Goal: Task Accomplishment & Management: Manage account settings

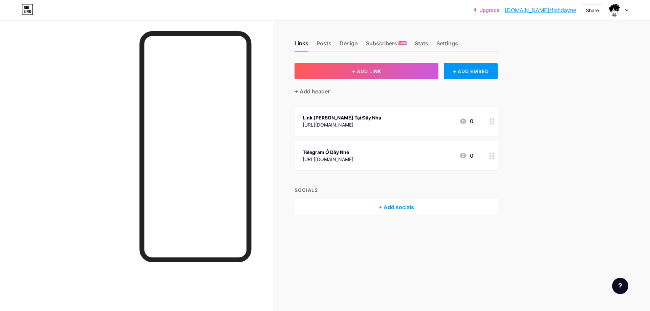
click at [558, 9] on link "bio.link/fishdayne" at bounding box center [540, 10] width 71 height 8
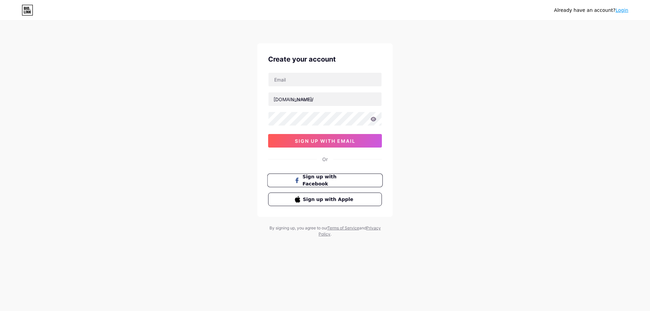
click at [329, 180] on span "Sign up with Facebook" at bounding box center [329, 180] width 53 height 15
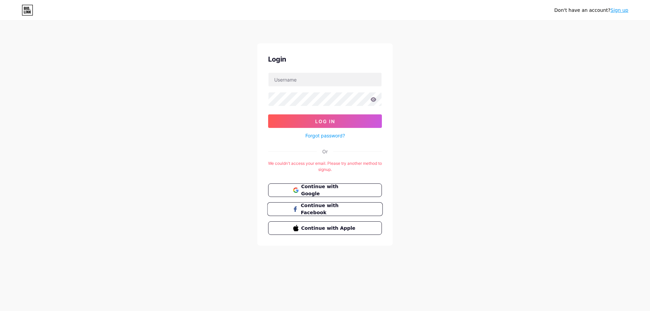
click at [334, 213] on button "Continue with Facebook" at bounding box center [324, 209] width 115 height 14
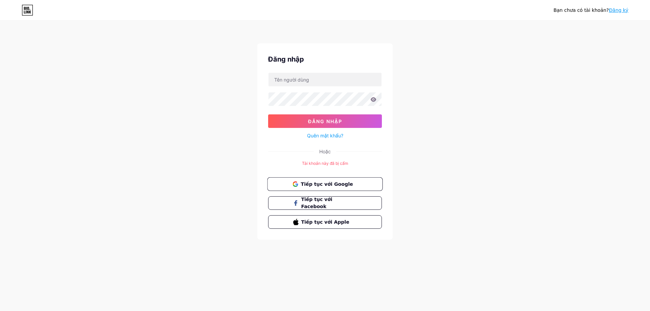
click at [316, 182] on font "Tiếp tục với Google" at bounding box center [327, 183] width 52 height 5
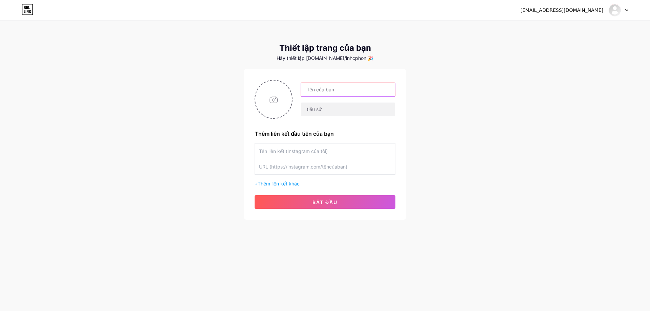
click at [329, 88] on input "text" at bounding box center [348, 90] width 94 height 14
type input "fishdayne"
click at [317, 200] on font "bắt đầu" at bounding box center [324, 202] width 25 height 6
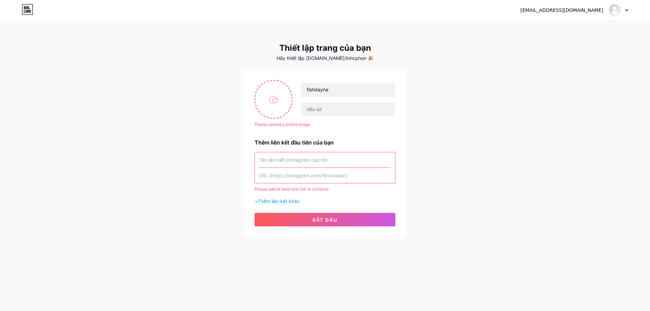
click at [318, 181] on input "text" at bounding box center [325, 175] width 132 height 15
click at [270, 113] on input "file" at bounding box center [273, 100] width 37 height 38
type input "C:\fakepath\e6acbb2db3aaecd6cb5113865ef27b16.jpg"
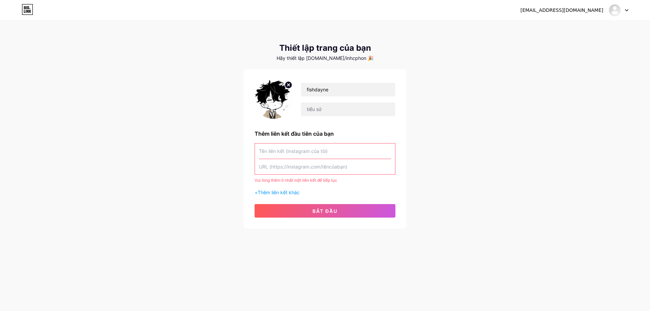
click at [342, 146] on input "text" at bounding box center [325, 150] width 132 height 15
click at [343, 168] on input "text" at bounding box center [325, 166] width 132 height 15
paste input "[URL][DOMAIN_NAME]"
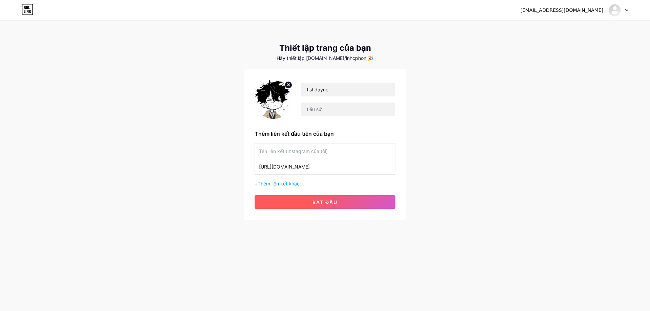
type input "[URL][DOMAIN_NAME]"
click at [313, 199] on font "bắt đầu" at bounding box center [324, 202] width 25 height 6
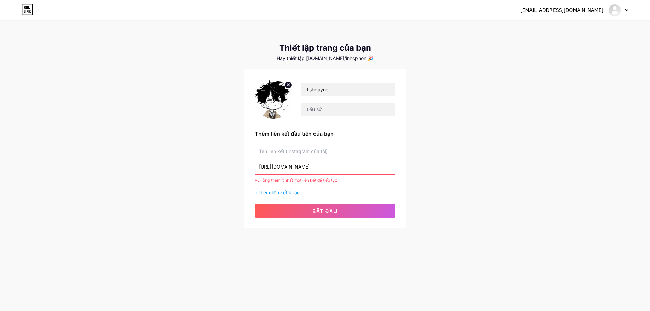
click at [317, 154] on input "text" at bounding box center [325, 150] width 132 height 15
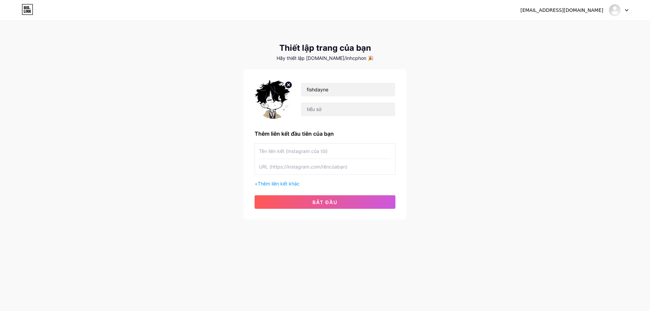
click at [317, 154] on input "text" at bounding box center [325, 150] width 132 height 15
paste input "[URL][DOMAIN_NAME]"
type input "[URL][DOMAIN_NAME]"
click at [305, 165] on input "text" at bounding box center [325, 166] width 132 height 15
click at [327, 203] on font "bắt đầu" at bounding box center [324, 202] width 25 height 6
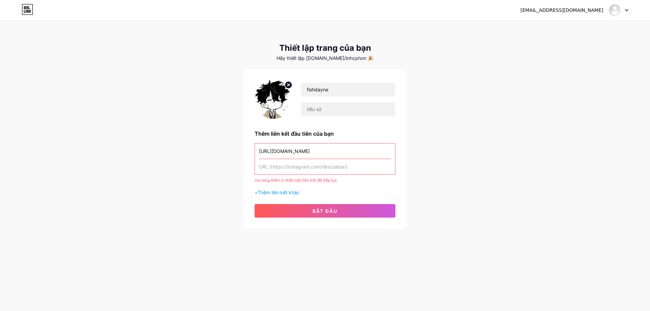
click at [317, 170] on input "text" at bounding box center [325, 166] width 132 height 15
paste input "[URL][DOMAIN_NAME]"
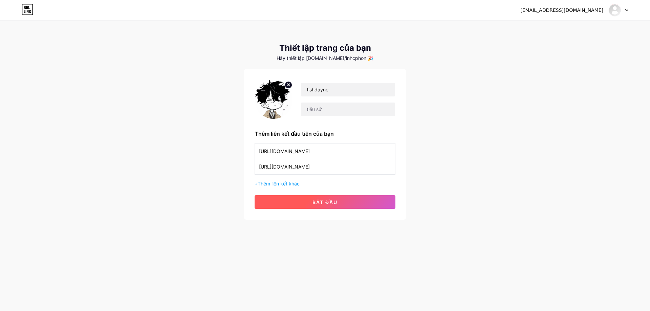
type input "[URL][DOMAIN_NAME]"
click at [321, 199] on button "bắt đầu" at bounding box center [324, 202] width 141 height 14
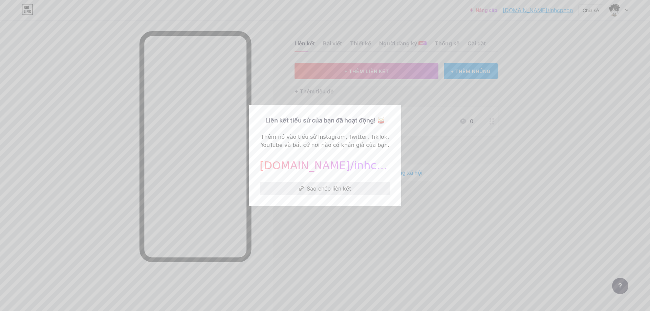
click at [337, 191] on font "Sao chép liên kết" at bounding box center [329, 188] width 44 height 7
click at [362, 191] on button "Sao chép liên kết" at bounding box center [325, 189] width 131 height 14
click at [321, 187] on font "Sao chép liên kết" at bounding box center [329, 188] width 44 height 7
drag, startPoint x: 521, startPoint y: 98, endPoint x: 617, endPoint y: 9, distance: 130.7
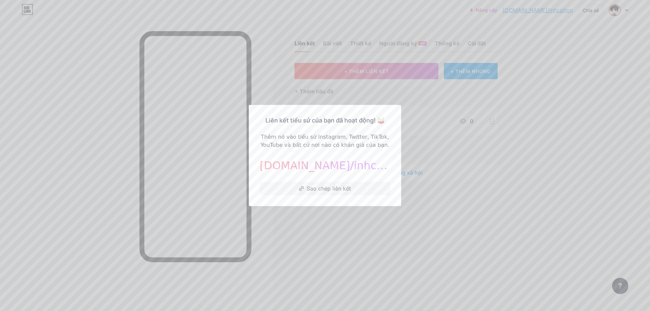
click at [530, 94] on div at bounding box center [325, 155] width 650 height 311
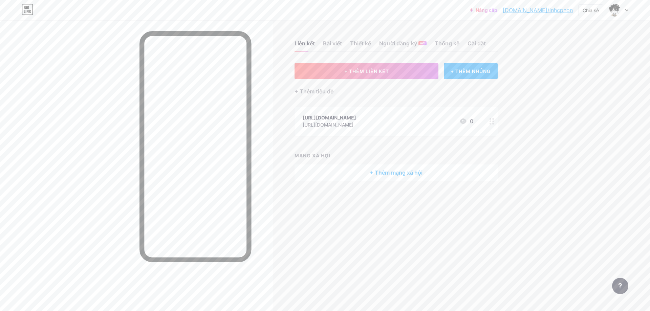
drag, startPoint x: 544, startPoint y: 12, endPoint x: 560, endPoint y: 14, distance: 16.4
click at [560, 14] on div "Nâng cấp bio.link/inhcph... bio.link/inhcphon" at bounding box center [521, 10] width 103 height 12
click at [557, 12] on font "bio.link/inhcphon" at bounding box center [538, 10] width 70 height 7
drag, startPoint x: 546, startPoint y: 9, endPoint x: 568, endPoint y: 38, distance: 35.7
click at [568, 38] on div "Nâng cấp bio.link/inhcph... bio.link/inhcphon Chia sẻ Chuyển đổi tài khoản fish…" at bounding box center [325, 155] width 650 height 311
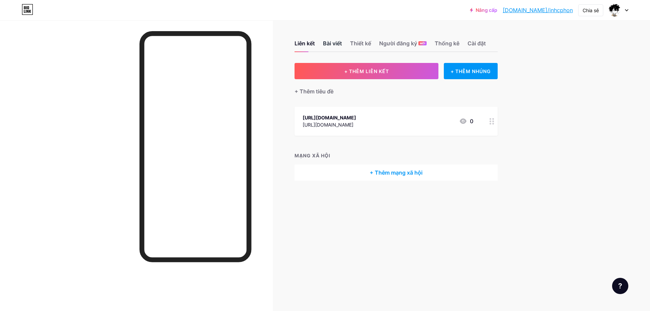
click at [337, 44] on font "Bài viết" at bounding box center [332, 43] width 19 height 7
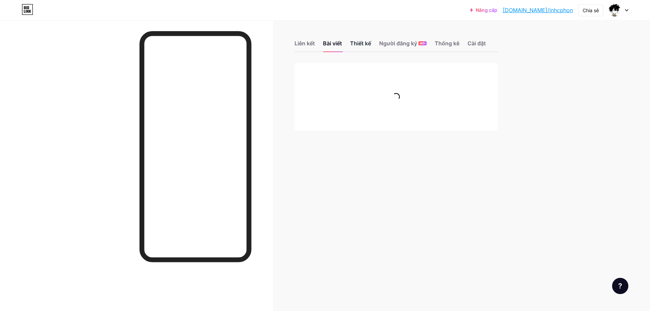
click at [367, 44] on font "Thiết kế" at bounding box center [360, 43] width 21 height 7
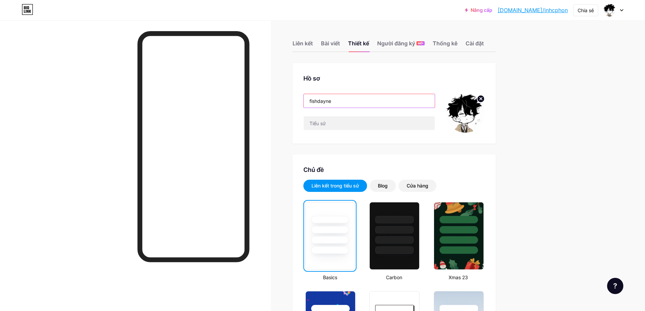
click at [346, 99] on input "fishdayne" at bounding box center [369, 101] width 131 height 14
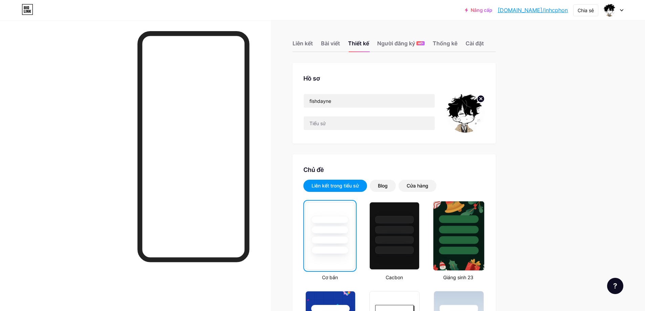
click at [457, 235] on div at bounding box center [458, 227] width 51 height 53
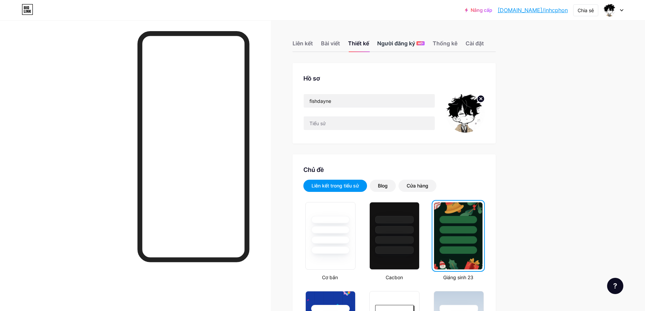
click at [403, 46] on font "Người đăng ký" at bounding box center [396, 43] width 38 height 7
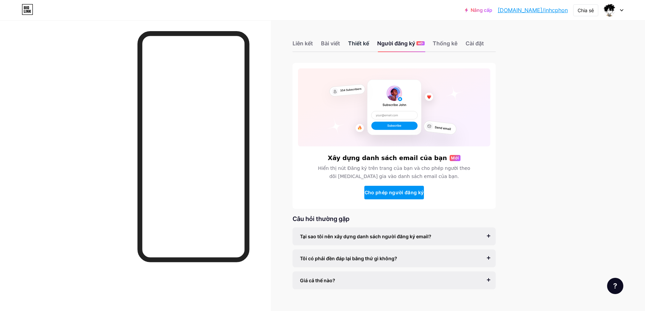
click at [365, 45] on font "Thiết kế" at bounding box center [358, 43] width 21 height 7
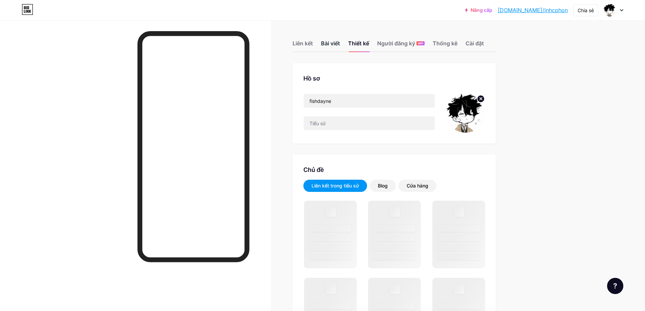
click at [337, 44] on font "Bài viết" at bounding box center [330, 43] width 19 height 7
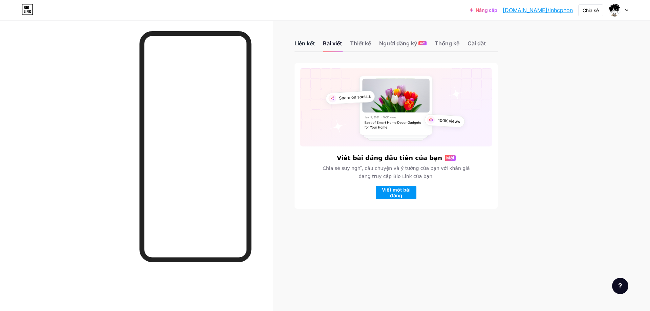
click at [307, 44] on font "Liên kết" at bounding box center [304, 43] width 20 height 7
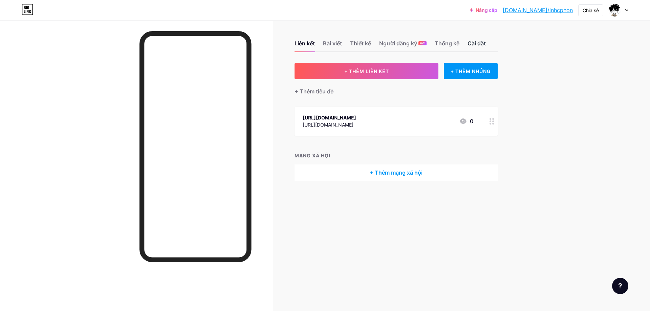
click at [470, 43] on font "Cài đặt" at bounding box center [476, 43] width 18 height 7
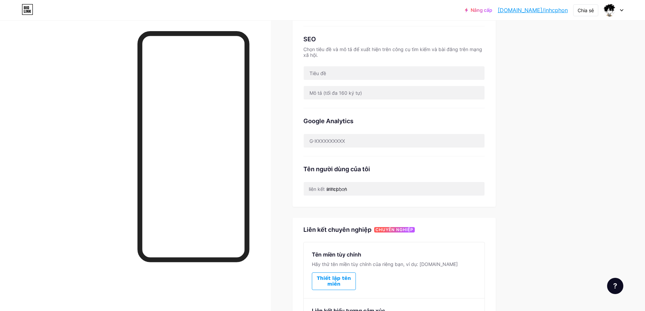
scroll to position [203, 0]
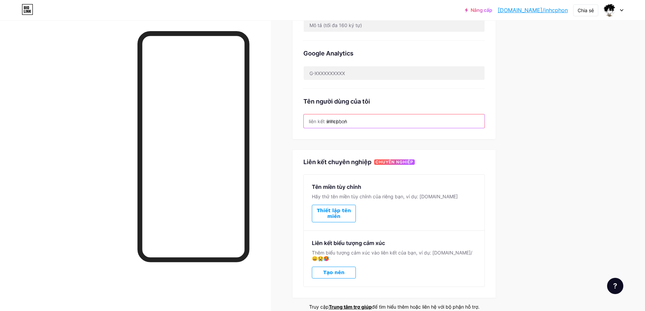
click at [353, 119] on input "inhcphon" at bounding box center [394, 121] width 181 height 14
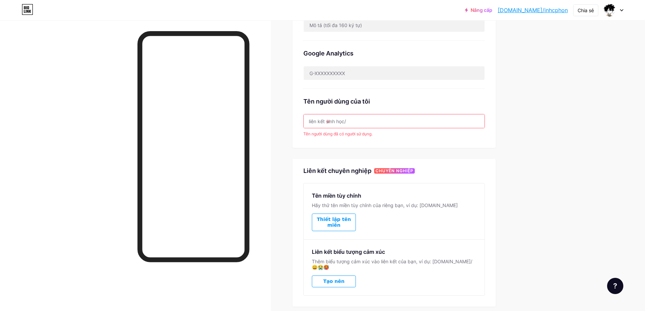
type input "i"
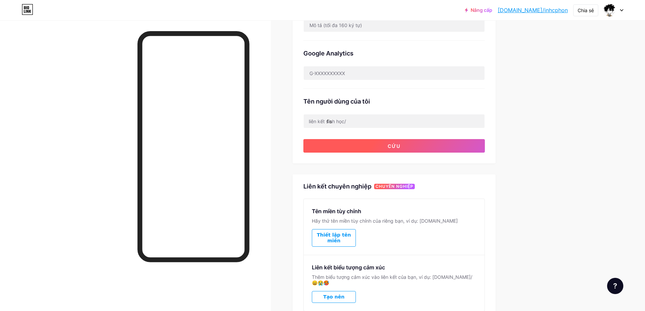
click at [405, 143] on button "Cứu" at bounding box center [393, 146] width 181 height 14
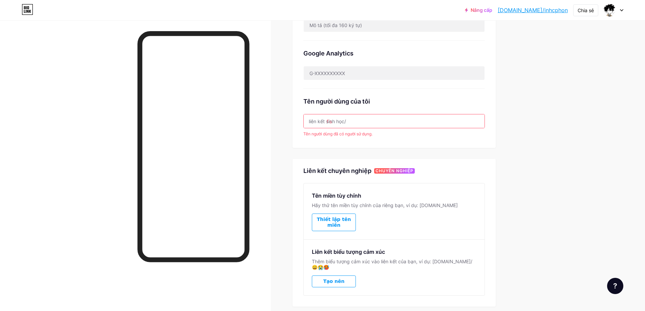
click at [373, 119] on input "fis" at bounding box center [394, 121] width 181 height 14
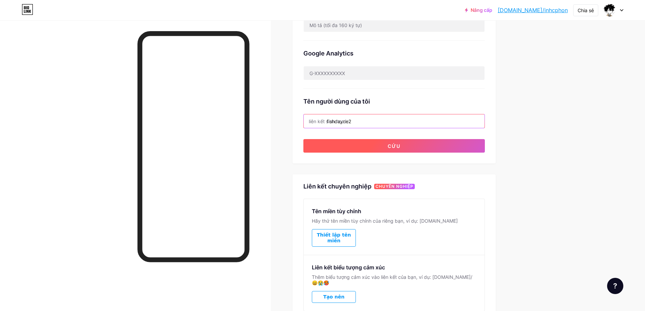
type input "fishdayne2"
click at [397, 148] on font "Cứu" at bounding box center [393, 146] width 13 height 6
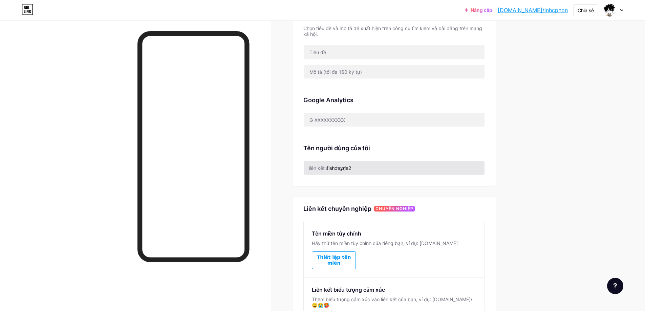
scroll to position [123, 0]
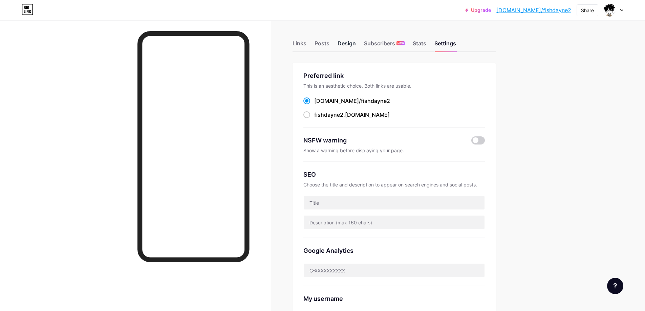
click at [351, 43] on div "Design" at bounding box center [346, 45] width 18 height 12
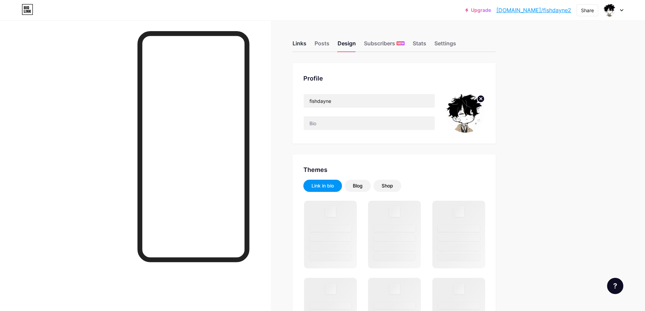
click at [306, 45] on div "Links" at bounding box center [299, 45] width 14 height 12
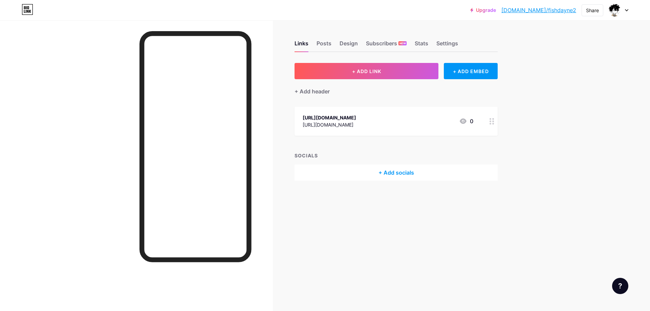
click at [487, 123] on div at bounding box center [492, 121] width 12 height 29
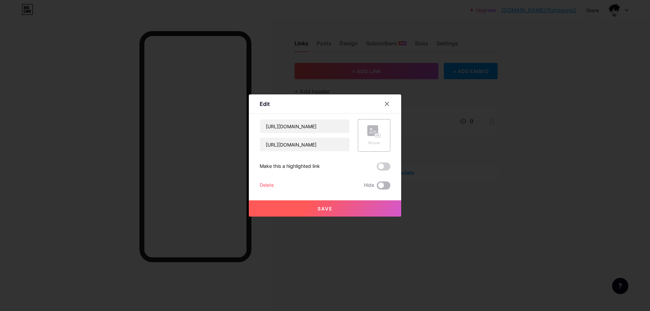
click at [383, 188] on span at bounding box center [384, 185] width 14 height 8
click at [377, 187] on input "checkbox" at bounding box center [377, 187] width 0 height 0
click at [348, 211] on button "Save" at bounding box center [325, 208] width 152 height 16
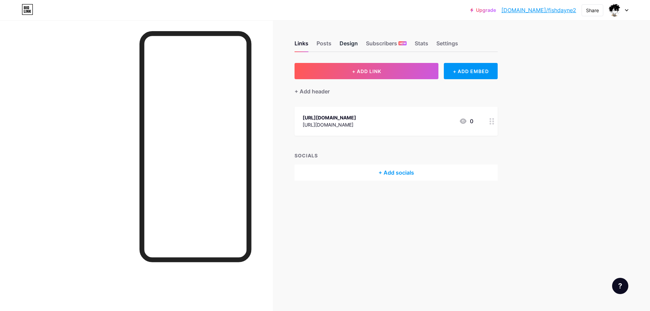
click at [352, 42] on div "Design" at bounding box center [348, 45] width 18 height 12
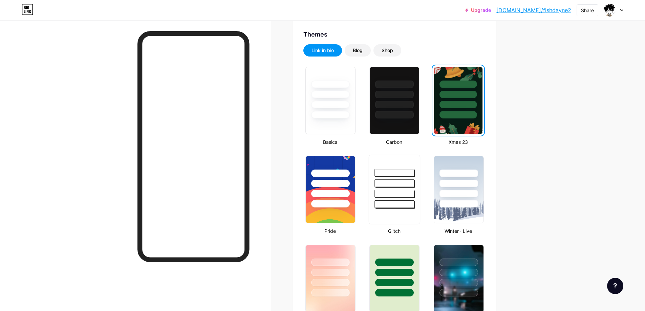
scroll to position [237, 0]
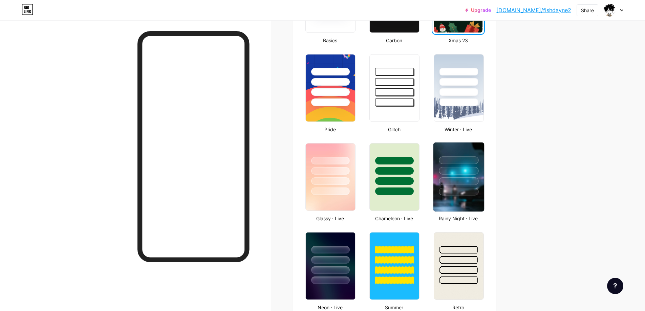
click at [450, 189] on div at bounding box center [459, 192] width 40 height 8
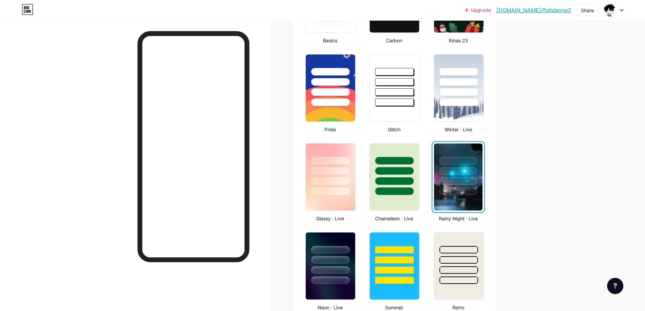
click at [477, 183] on div at bounding box center [458, 180] width 38 height 7
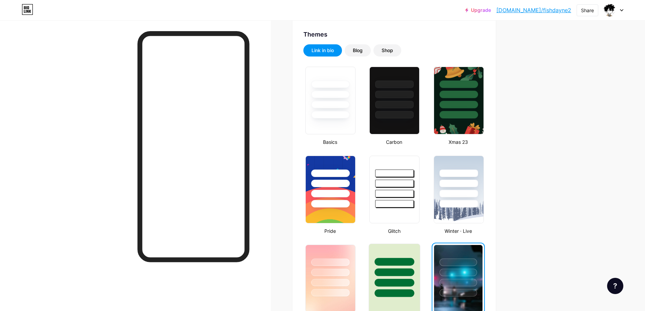
scroll to position [34, 0]
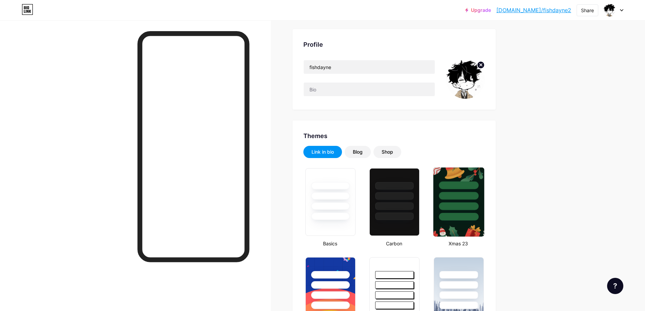
click at [456, 203] on div at bounding box center [459, 206] width 40 height 8
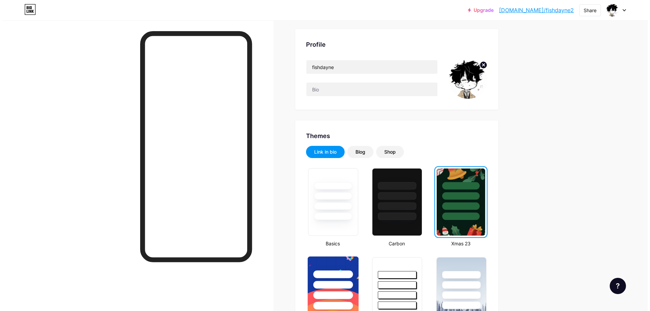
scroll to position [0, 0]
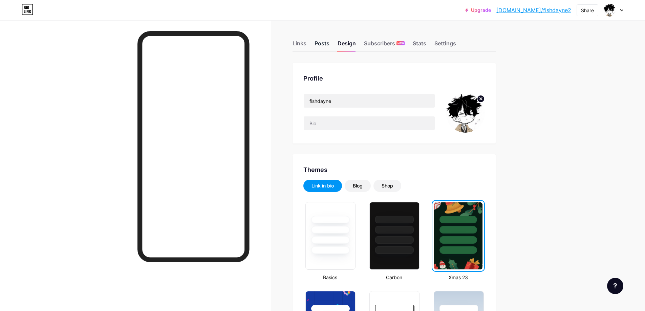
click at [322, 45] on div "Posts" at bounding box center [321, 45] width 15 height 12
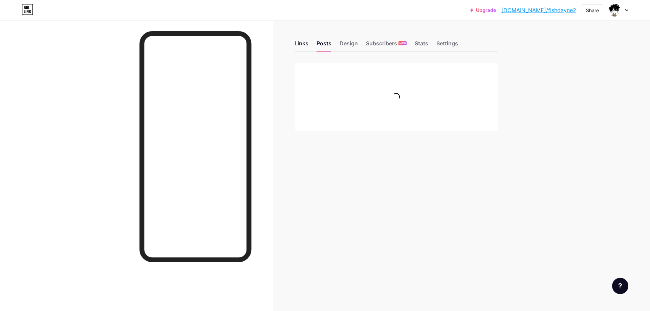
click at [300, 41] on div "Links" at bounding box center [301, 45] width 14 height 12
